Goal: Find specific page/section: Find specific page/section

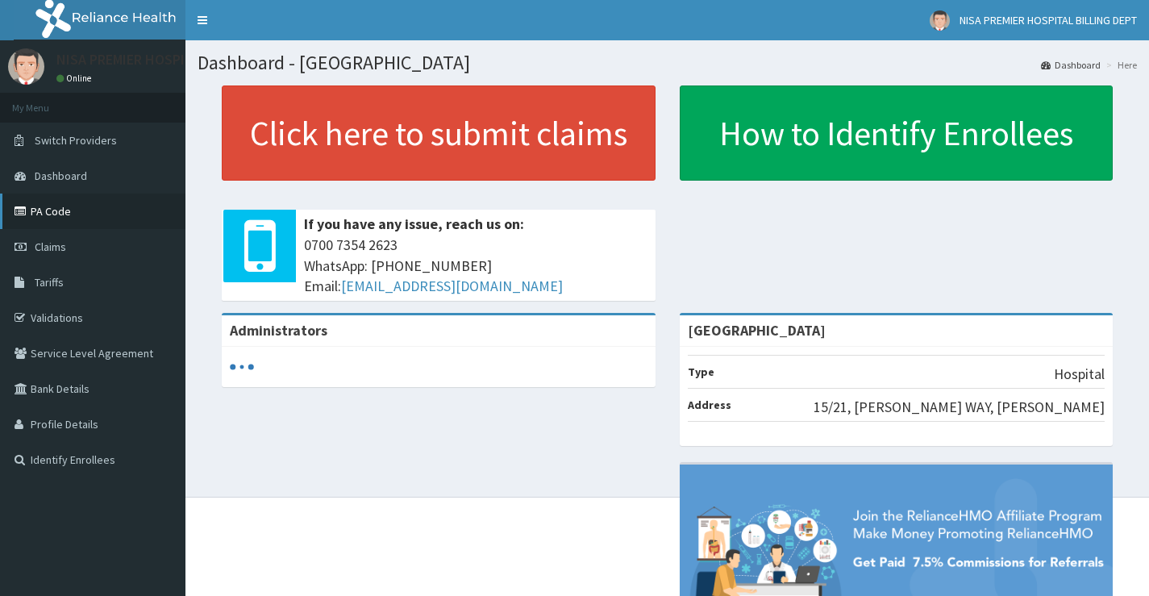
click at [50, 215] on link "PA Code" at bounding box center [92, 210] width 185 height 35
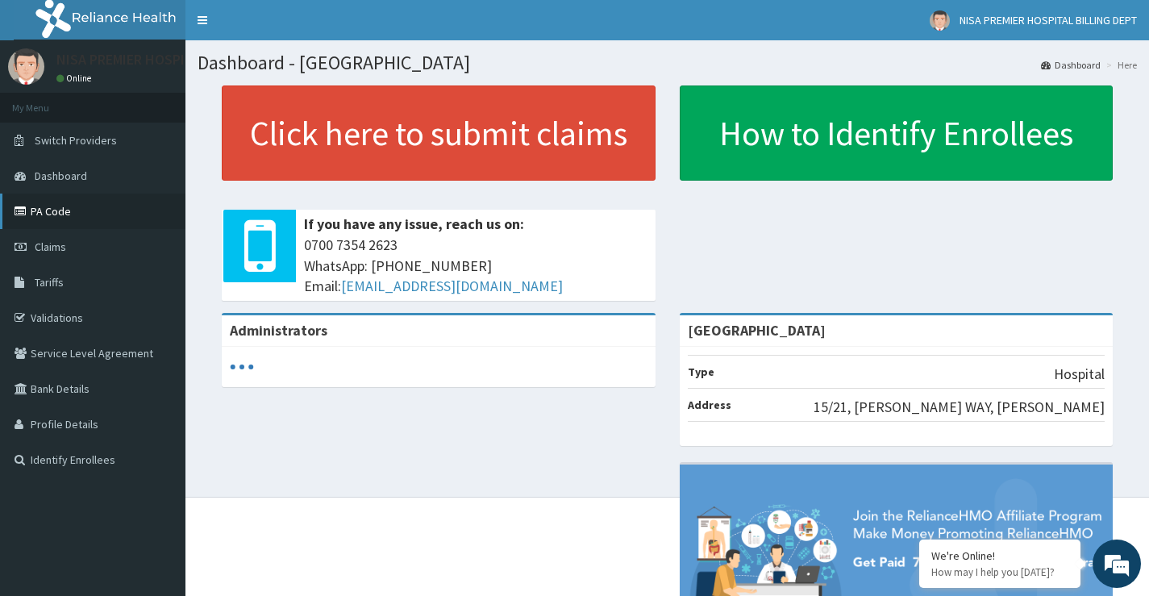
click at [40, 199] on link "PA Code" at bounding box center [92, 210] width 185 height 35
